Goal: Task Accomplishment & Management: Manage account settings

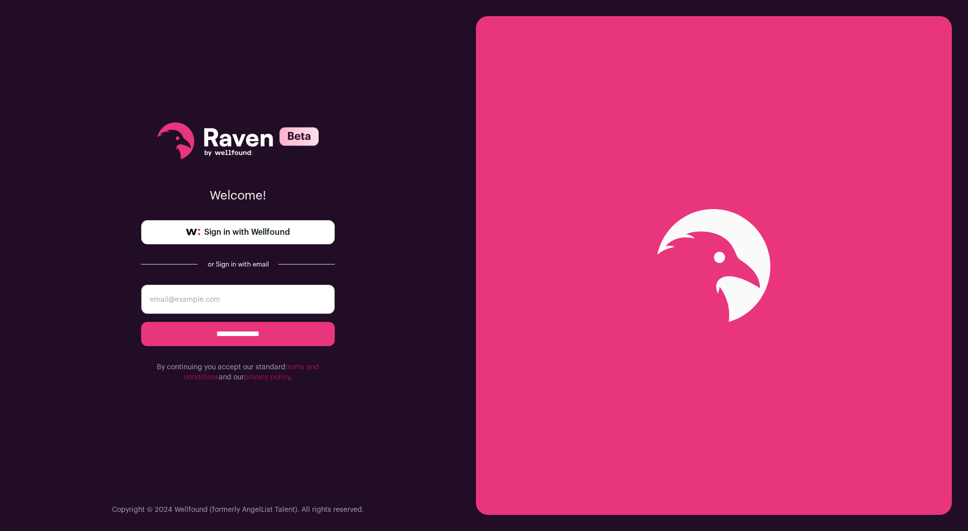
click at [277, 234] on span "Sign in with Wellfound" at bounding box center [247, 232] width 86 height 12
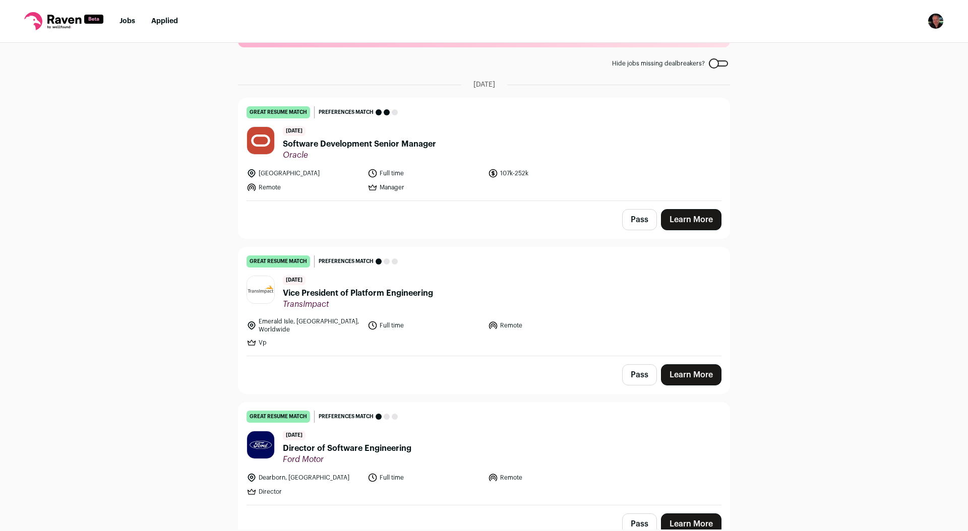
scroll to position [58, 0]
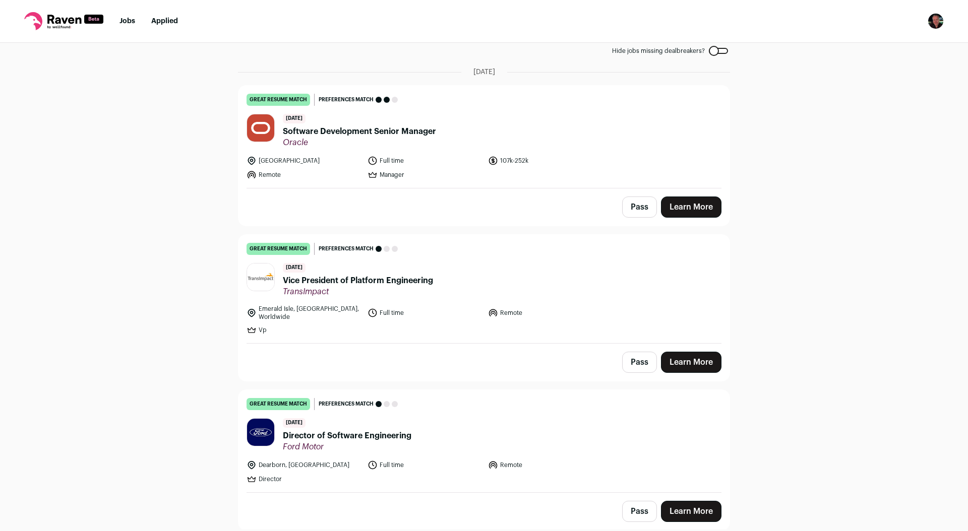
click at [259, 275] on img at bounding box center [260, 277] width 27 height 27
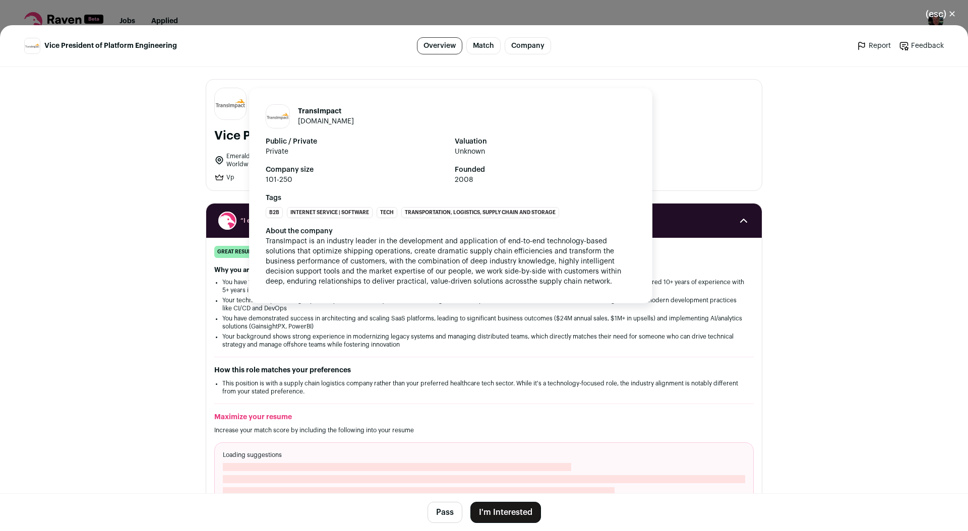
click at [316, 121] on link "[DOMAIN_NAME]" at bounding box center [326, 121] width 56 height 7
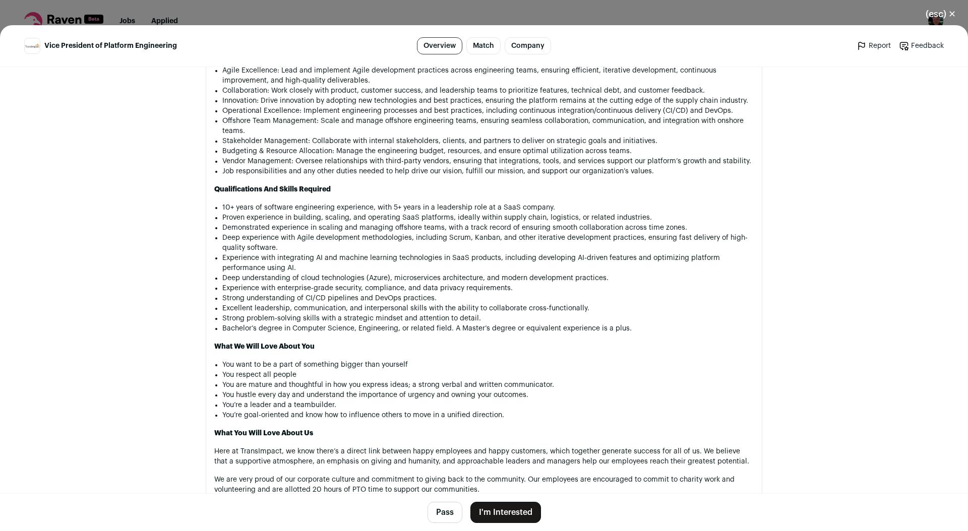
scroll to position [1116, 0]
